Goal: Information Seeking & Learning: Learn about a topic

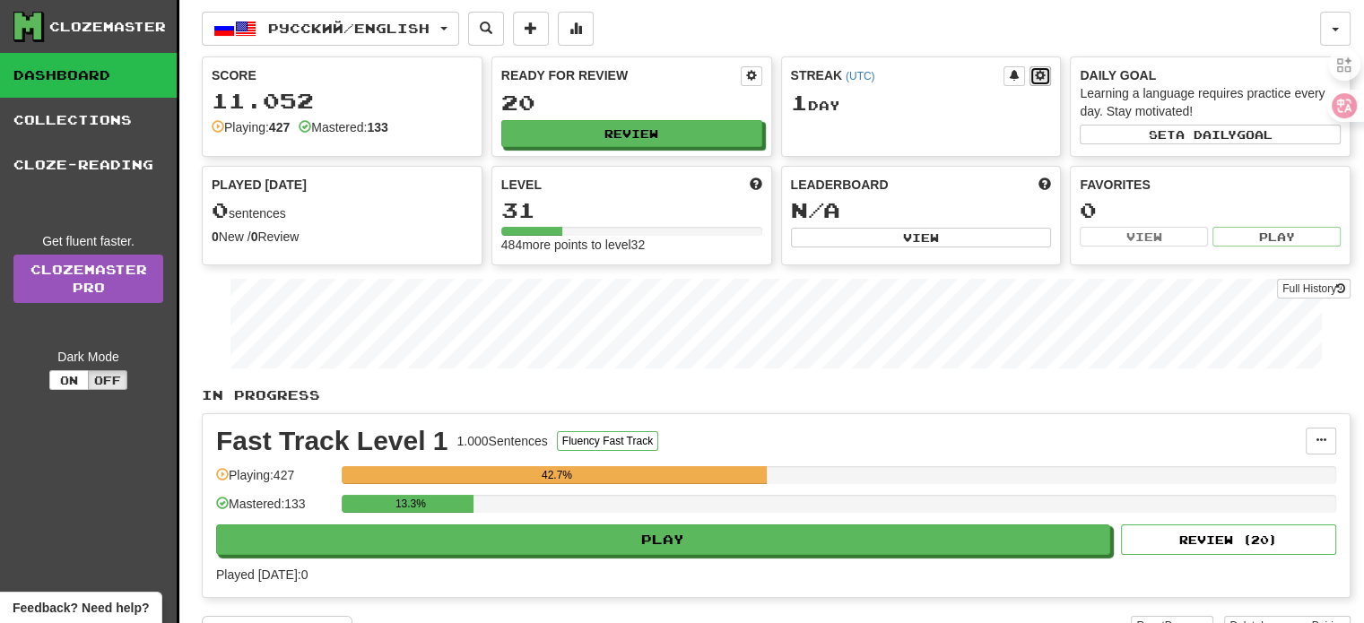
click at [1035, 73] on span at bounding box center [1040, 75] width 11 height 11
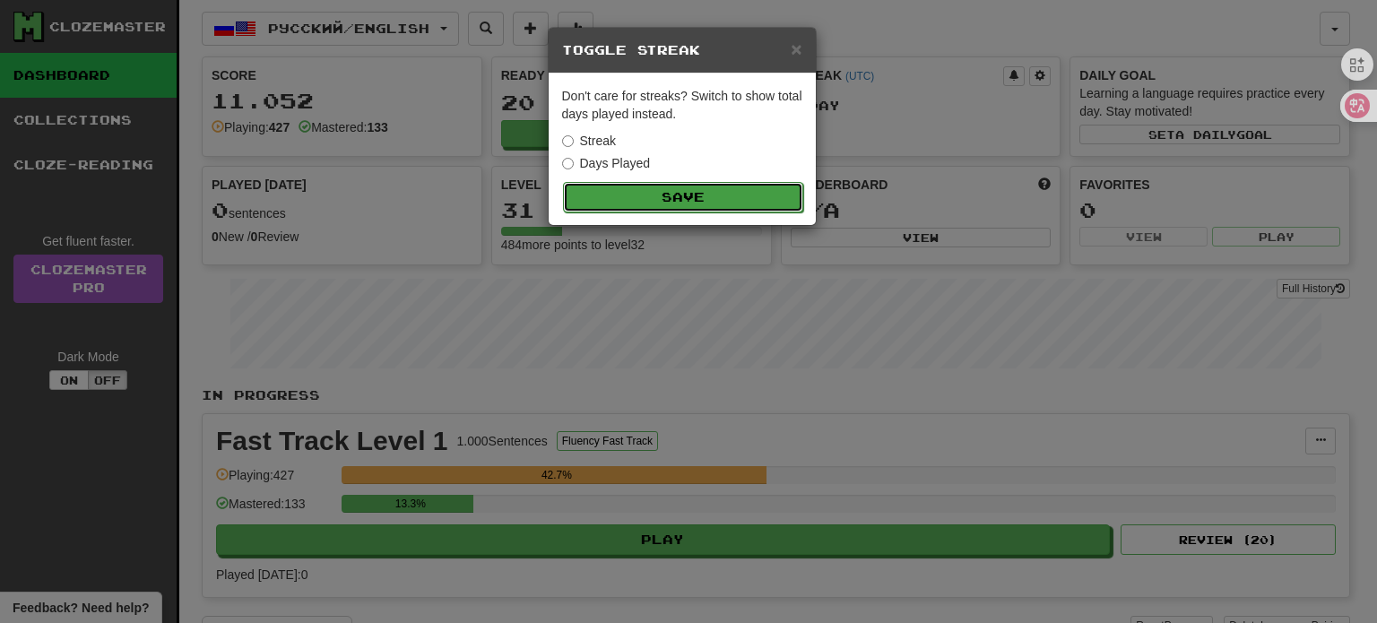
click at [606, 189] on button "Save" at bounding box center [683, 197] width 240 height 30
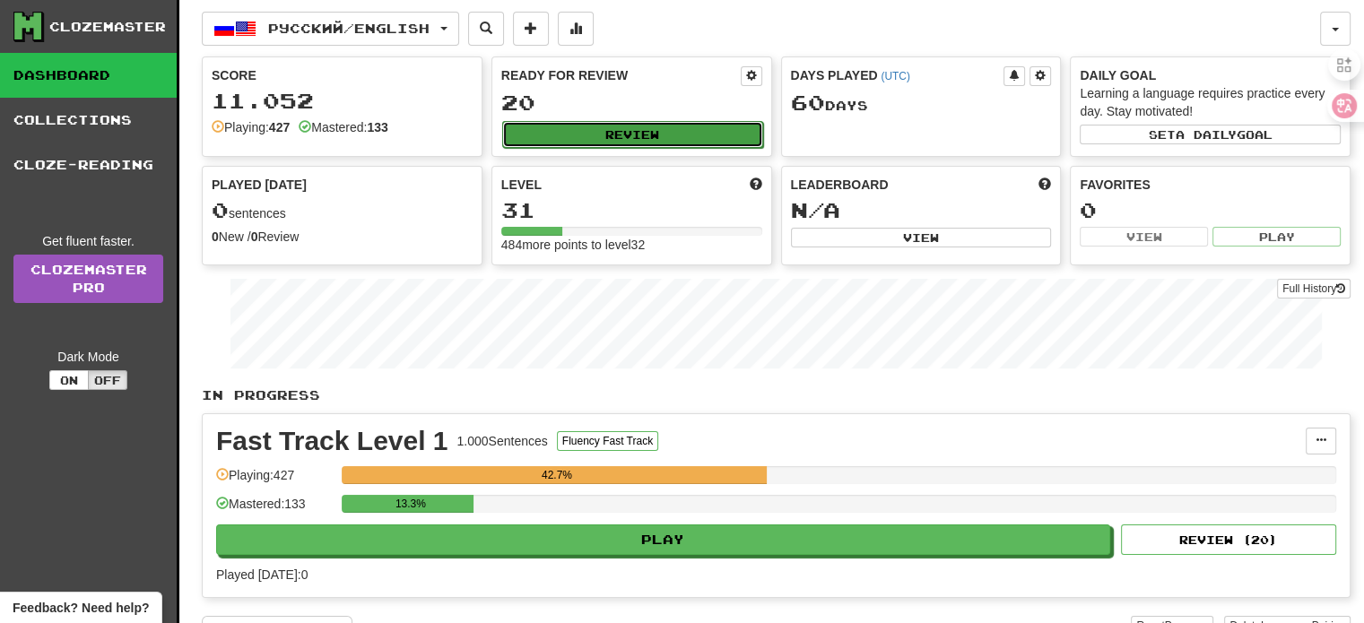
click at [644, 130] on button "Review" at bounding box center [632, 134] width 261 height 27
select select "**"
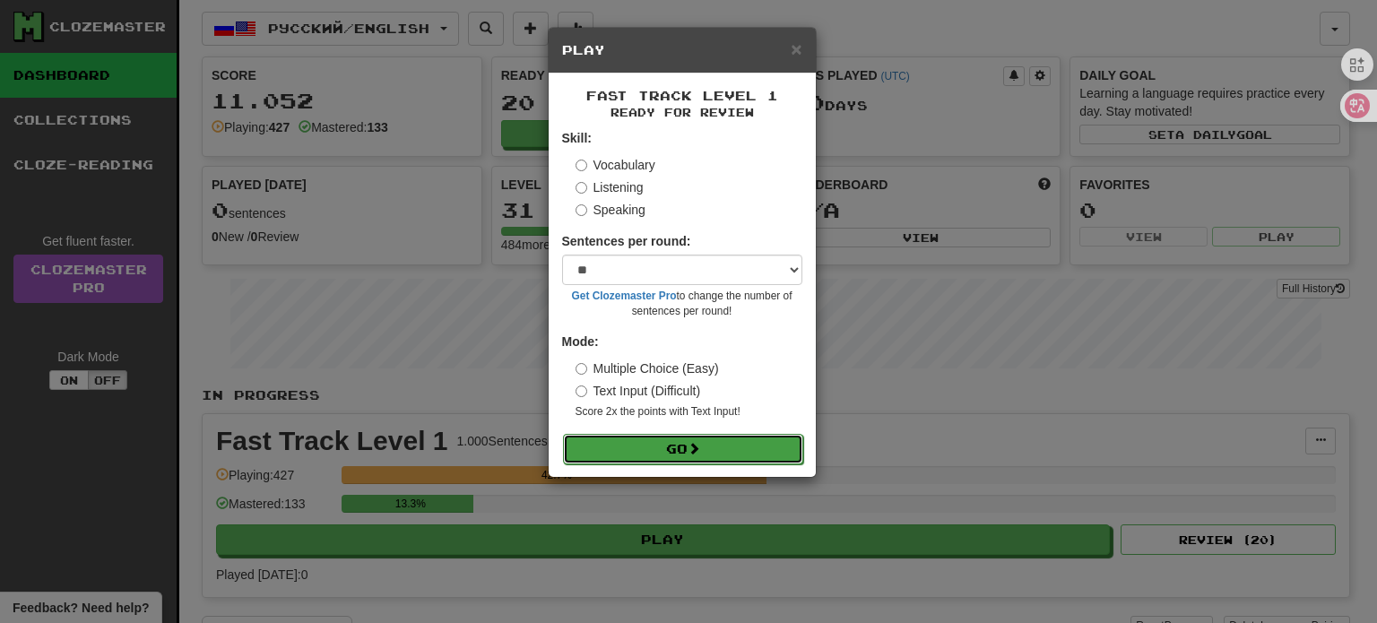
click at [652, 445] on button "Go" at bounding box center [683, 449] width 240 height 30
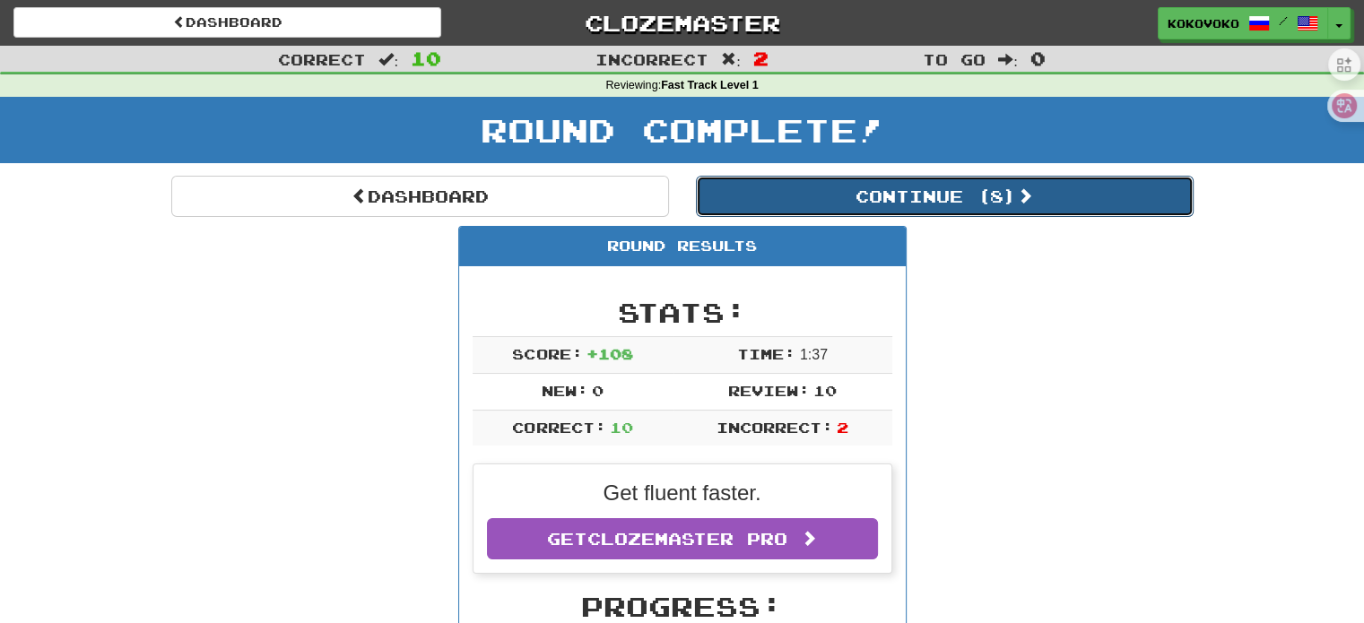
click at [1033, 204] on span at bounding box center [1025, 195] width 16 height 16
